Goal: Task Accomplishment & Management: Use online tool/utility

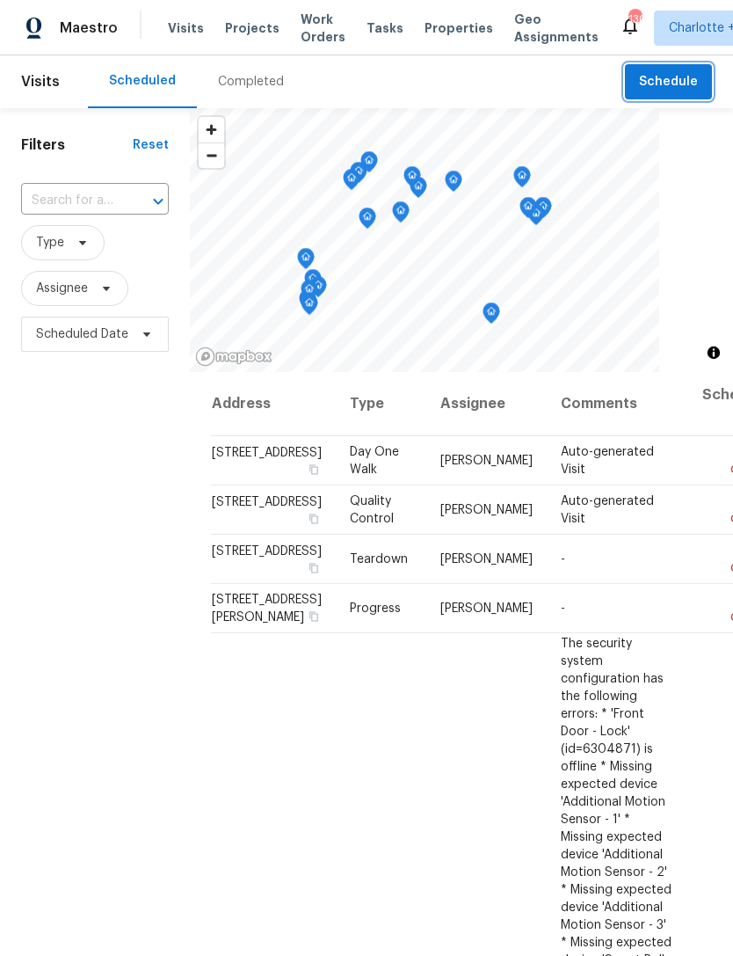
click at [666, 77] on span "Schedule" at bounding box center [668, 82] width 59 height 22
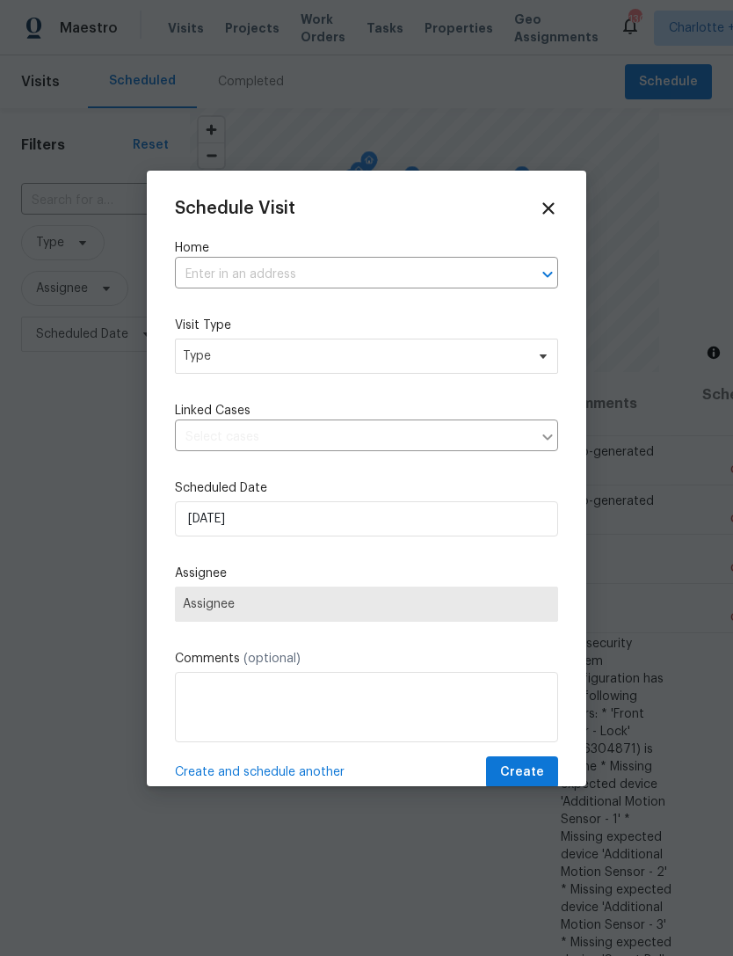
click at [272, 280] on input "text" at bounding box center [342, 274] width 334 height 27
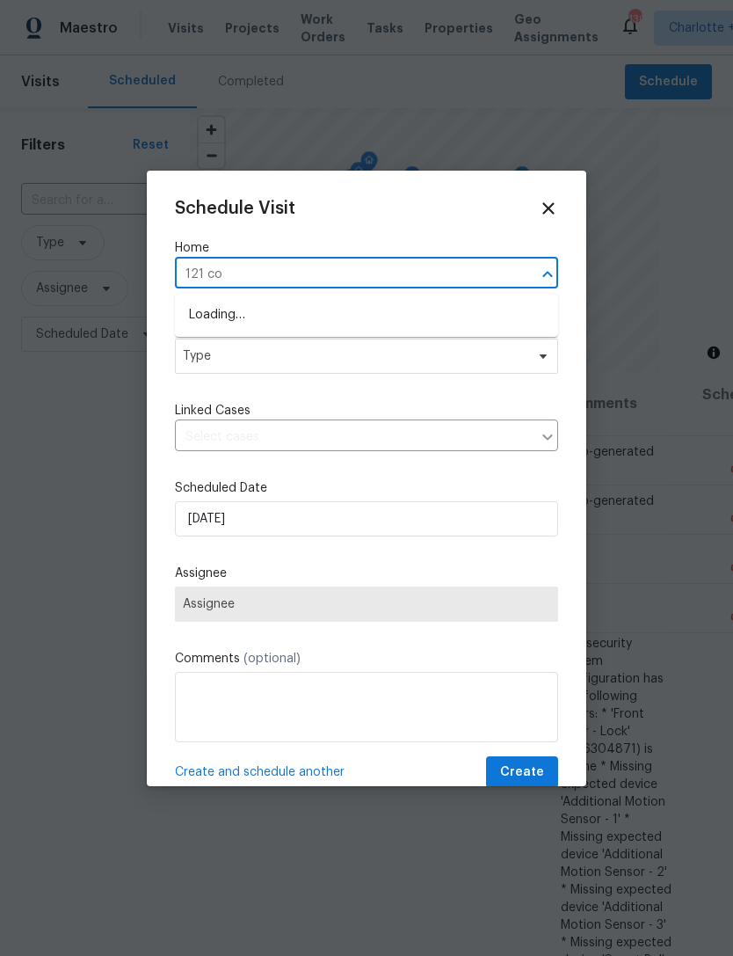
type input "121 col"
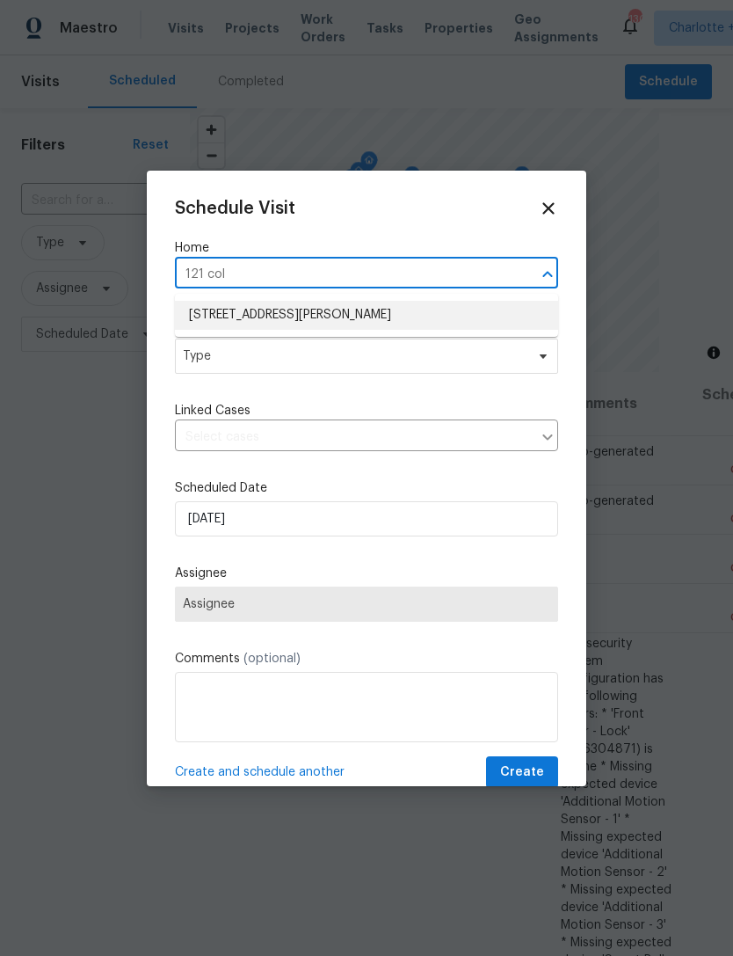
click at [393, 320] on li "[STREET_ADDRESS][PERSON_NAME]" at bounding box center [366, 315] width 383 height 29
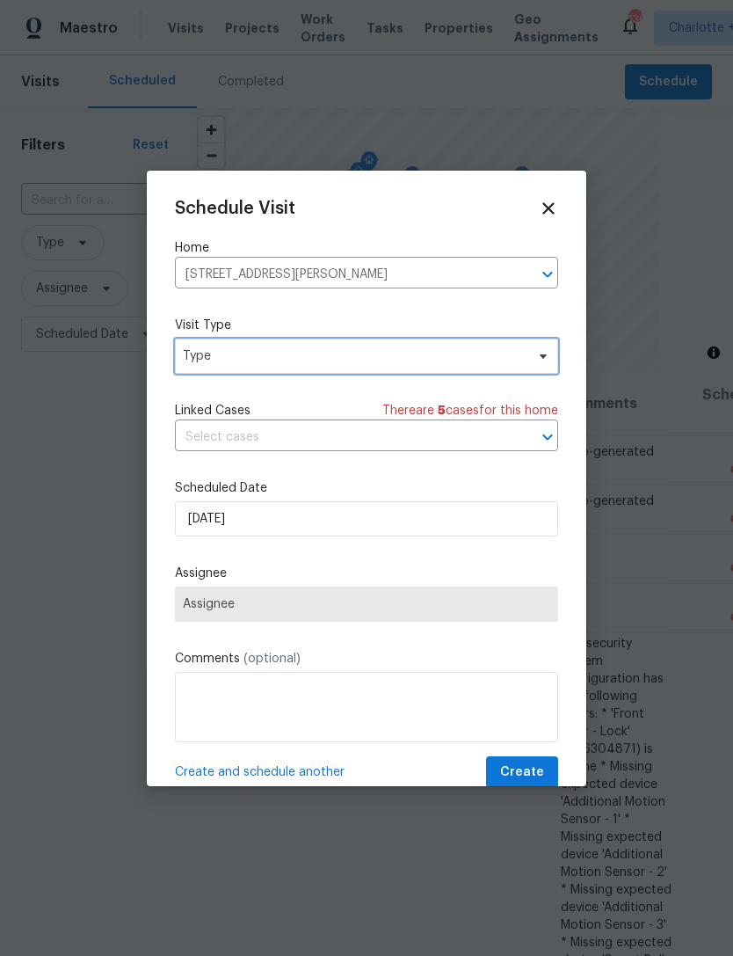
click at [369, 350] on span "Type" at bounding box center [354, 356] width 342 height 18
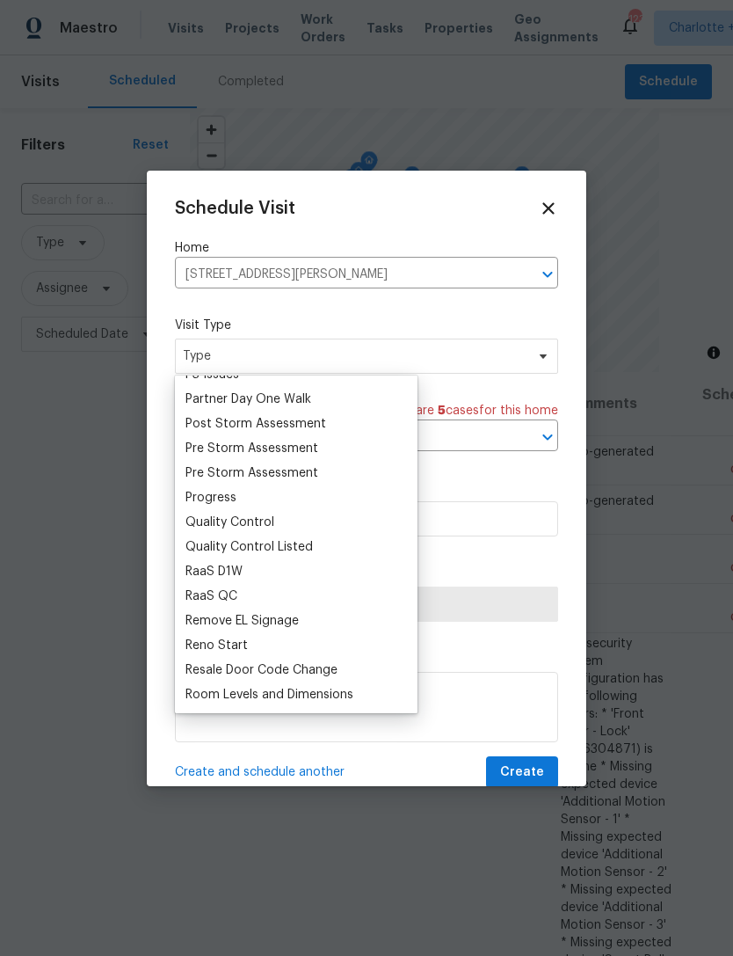
scroll to position [1077, 0]
click at [235, 497] on div "Progress" at bounding box center [211, 496] width 51 height 18
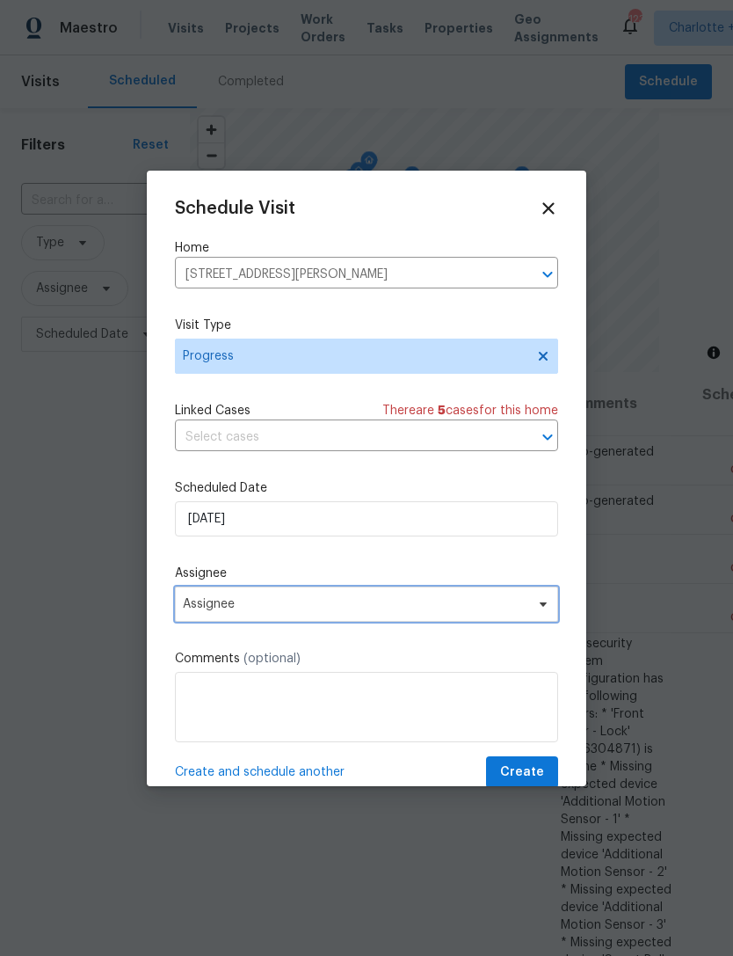
click at [373, 610] on span "Assignee" at bounding box center [355, 604] width 345 height 14
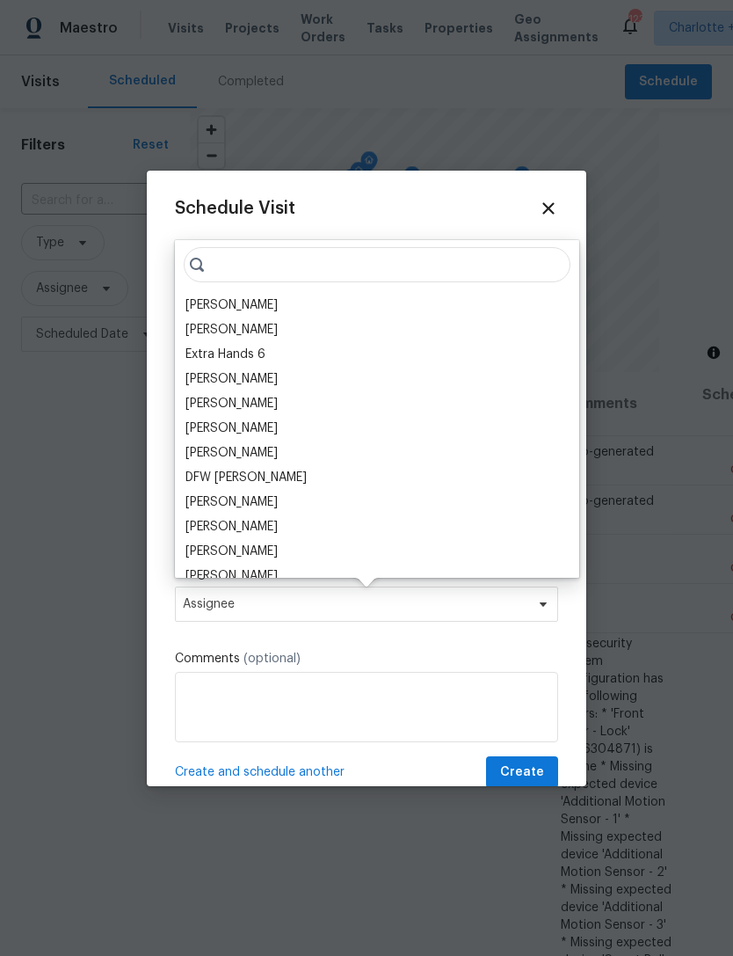
click at [237, 310] on div "[PERSON_NAME]" at bounding box center [232, 305] width 92 height 18
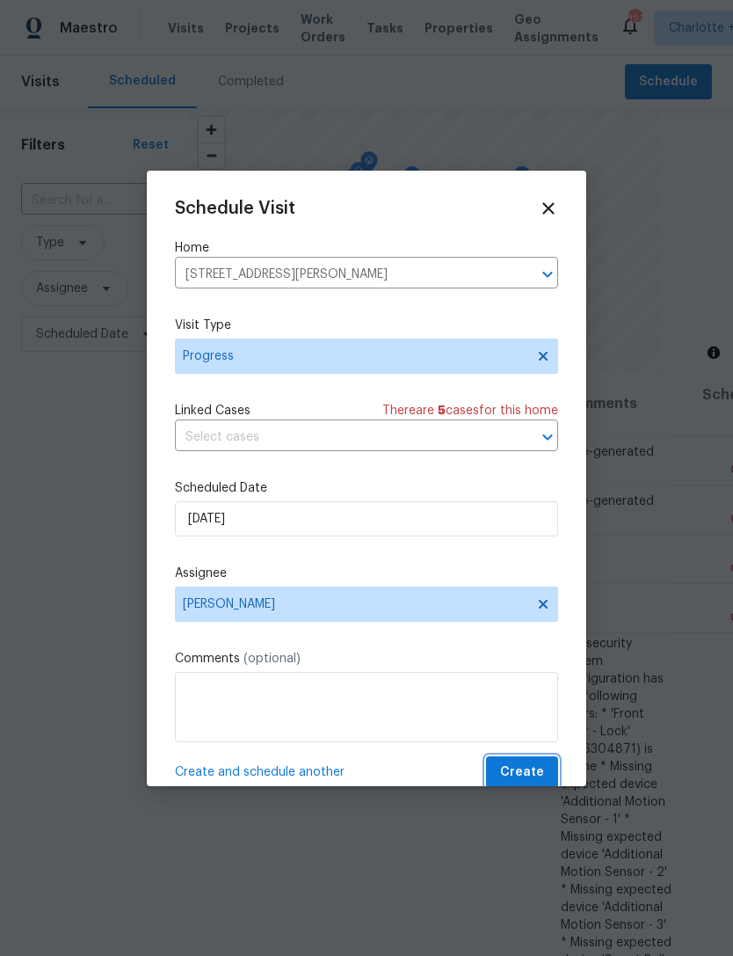
click at [520, 776] on span "Create" at bounding box center [522, 772] width 44 height 22
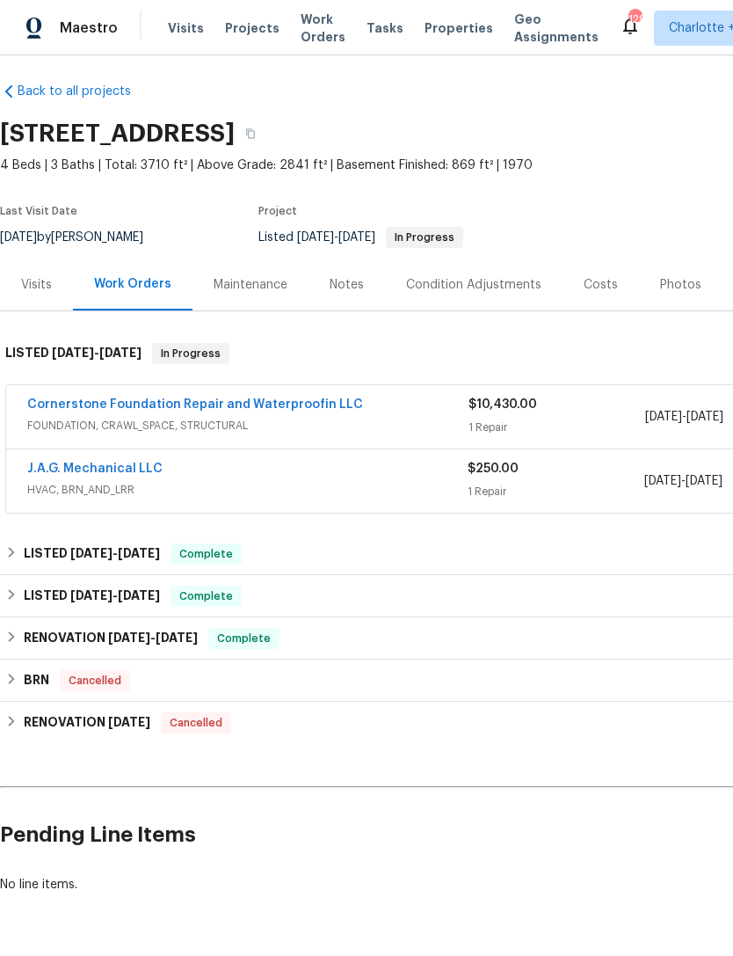
scroll to position [8, 0]
click at [589, 278] on div "Costs" at bounding box center [601, 285] width 34 height 18
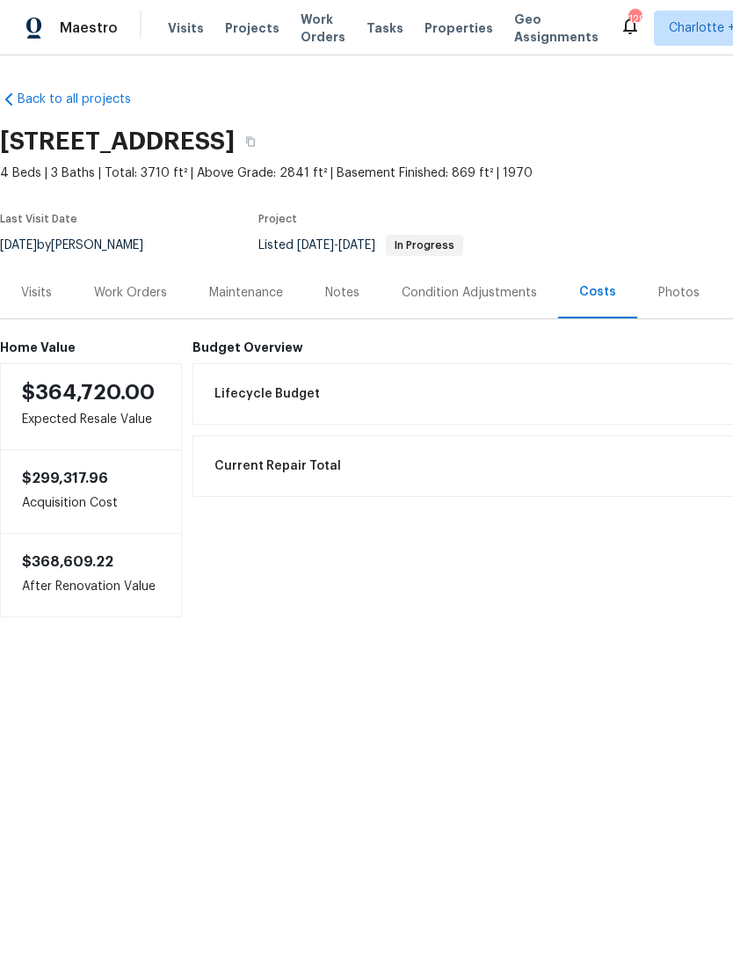
click at [33, 290] on div "Visits" at bounding box center [36, 293] width 31 height 18
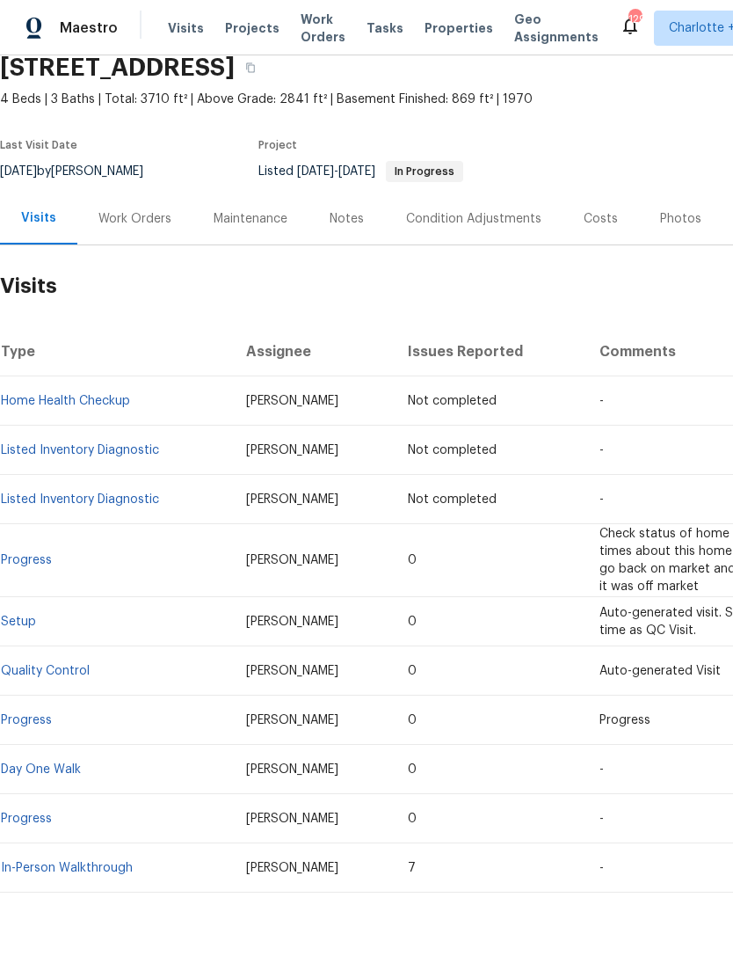
scroll to position [74, 0]
